Goal: Task Accomplishment & Management: Manage account settings

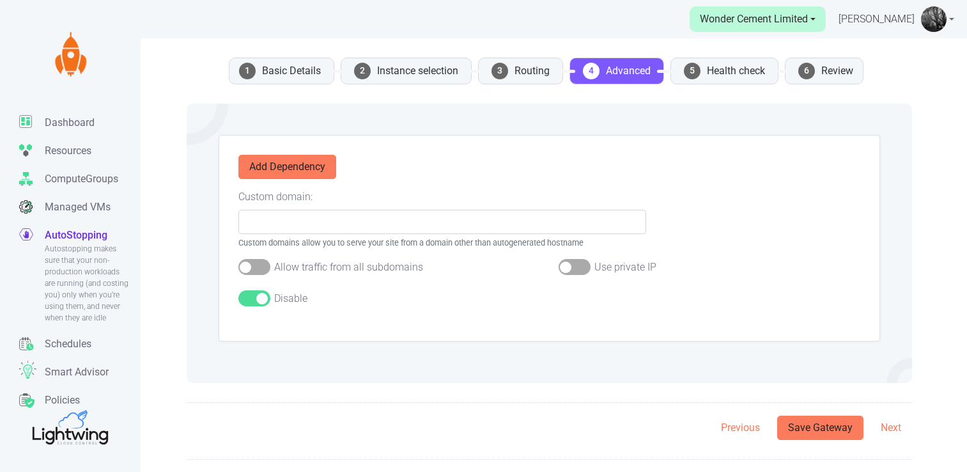
scroll to position [38, 0]
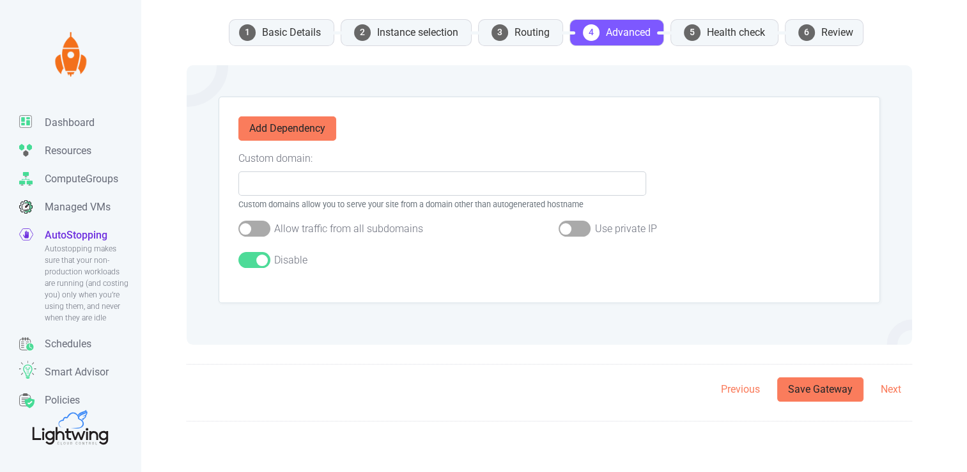
click at [75, 234] on p "AutoStopping" at bounding box center [76, 235] width 63 height 15
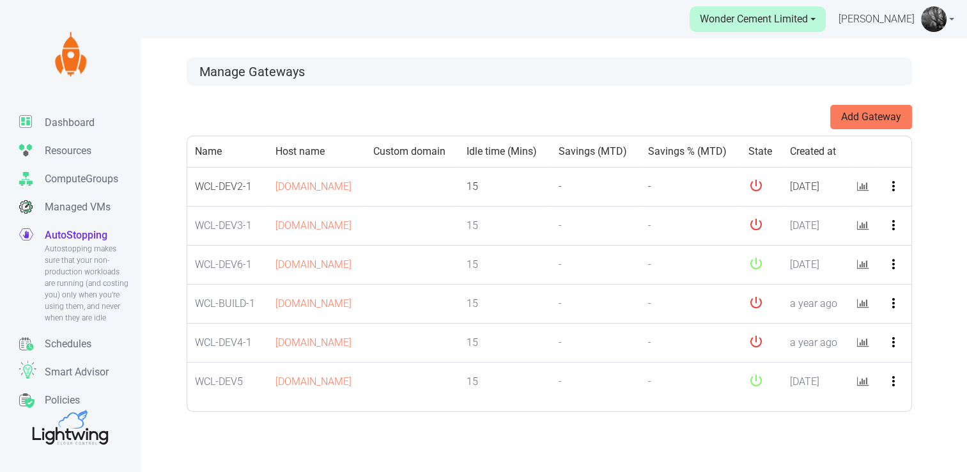
click at [896, 194] on icon "more_vert" at bounding box center [893, 185] width 15 height 15
click at [891, 234] on button "Edit" at bounding box center [912, 232] width 101 height 20
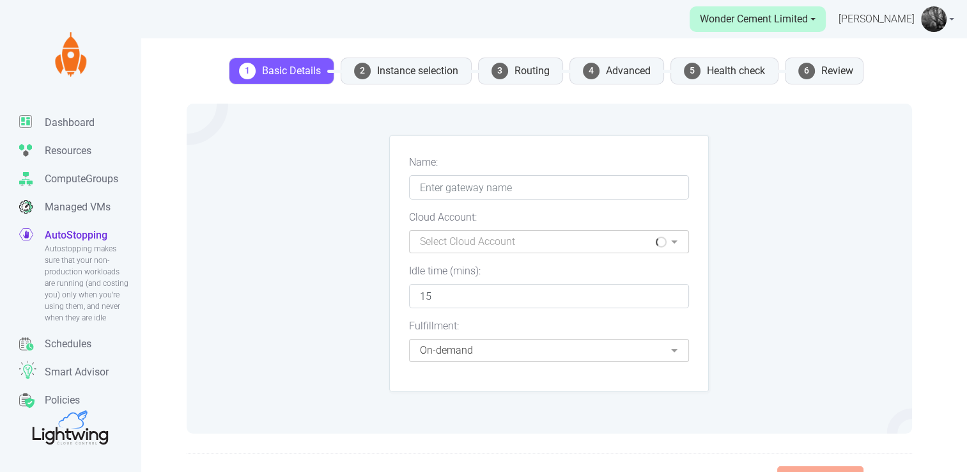
type input "WCL-DEV2-1"
click at [626, 66] on li "4 Advanced" at bounding box center [617, 71] width 95 height 27
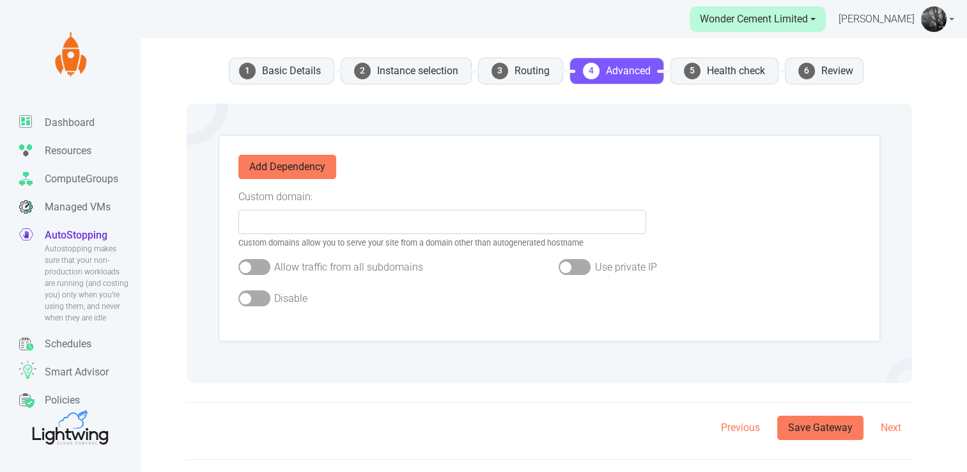
click at [248, 295] on div at bounding box center [254, 298] width 32 height 16
click at [0, 0] on input "checkbox" at bounding box center [0, 0] width 0 height 0
click at [811, 431] on button "Save Gateway" at bounding box center [820, 428] width 86 height 24
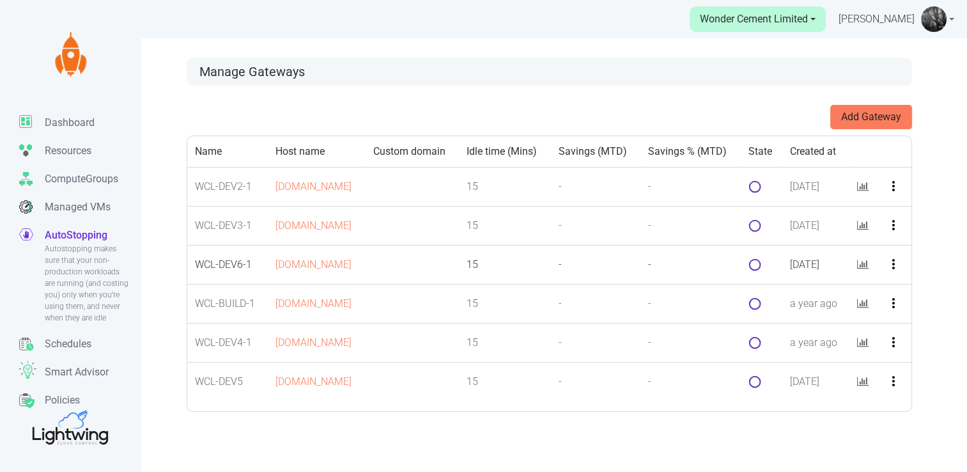
scroll to position [38, 0]
